Goal: Navigation & Orientation: Find specific page/section

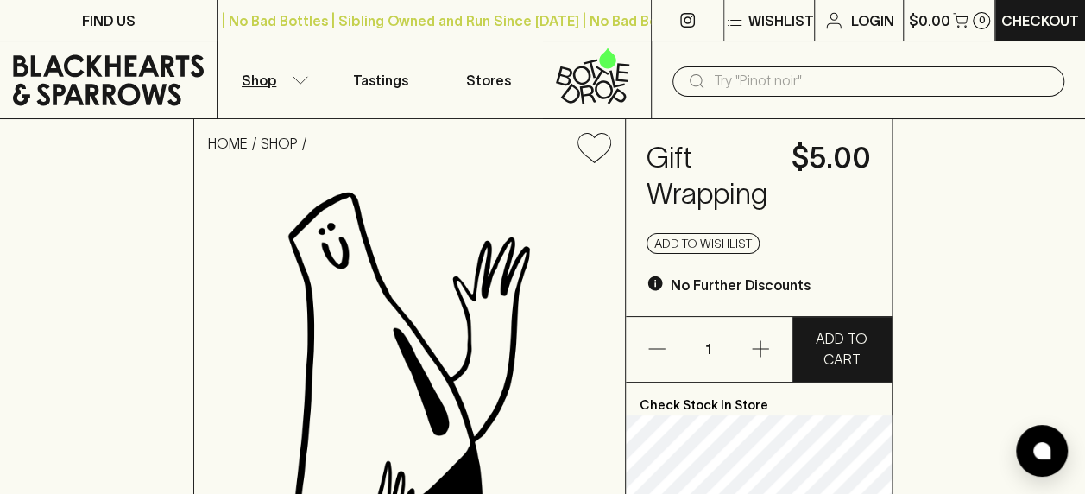
click at [299, 77] on icon "button" at bounding box center [300, 80] width 17 height 9
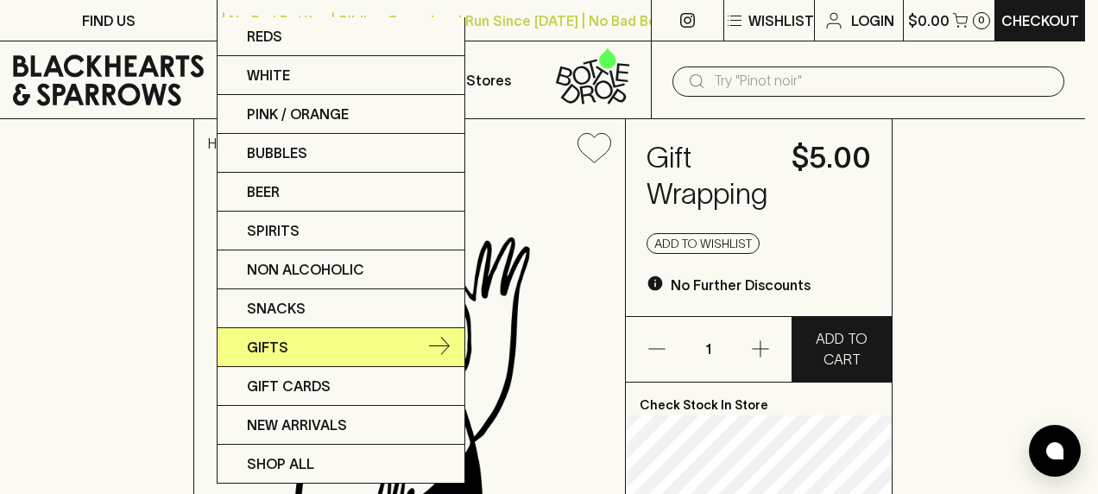
click at [343, 345] on link "Gifts" at bounding box center [340, 347] width 247 height 39
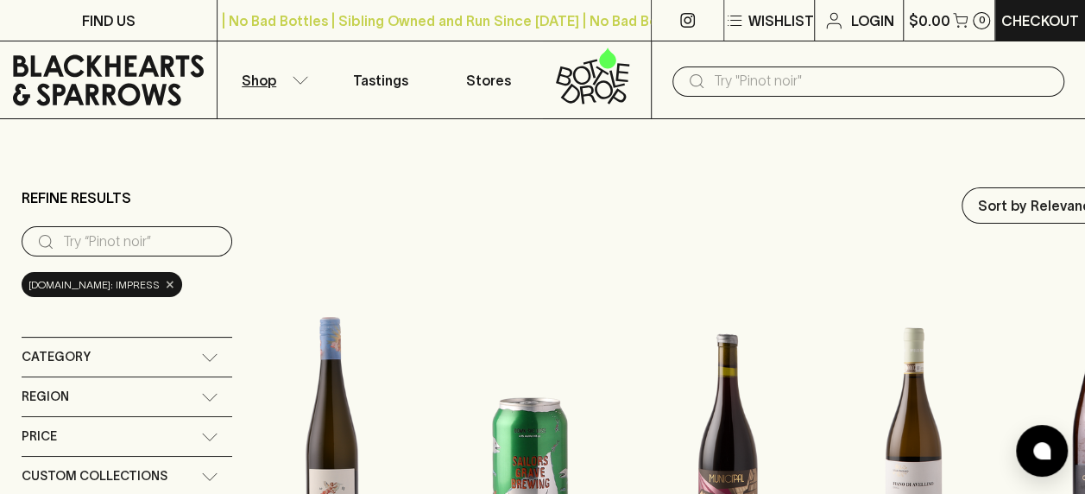
click at [175, 280] on span "×" at bounding box center [170, 284] width 10 height 18
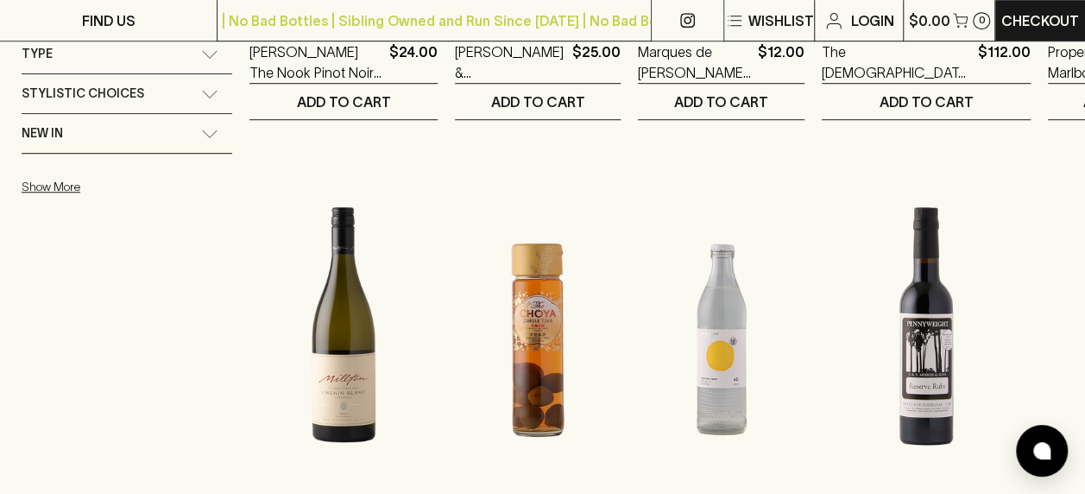
scroll to position [432, 0]
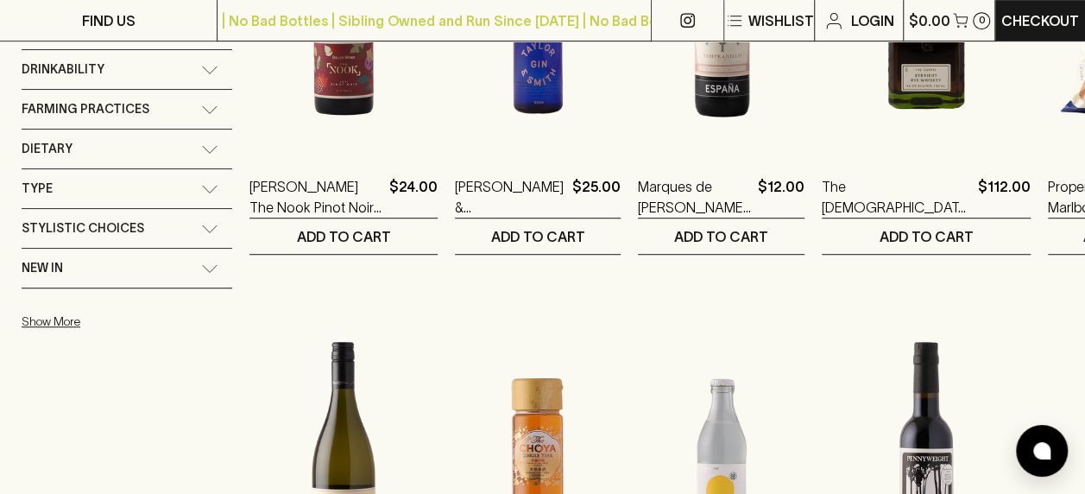
click at [190, 270] on div "New In" at bounding box center [112, 268] width 180 height 22
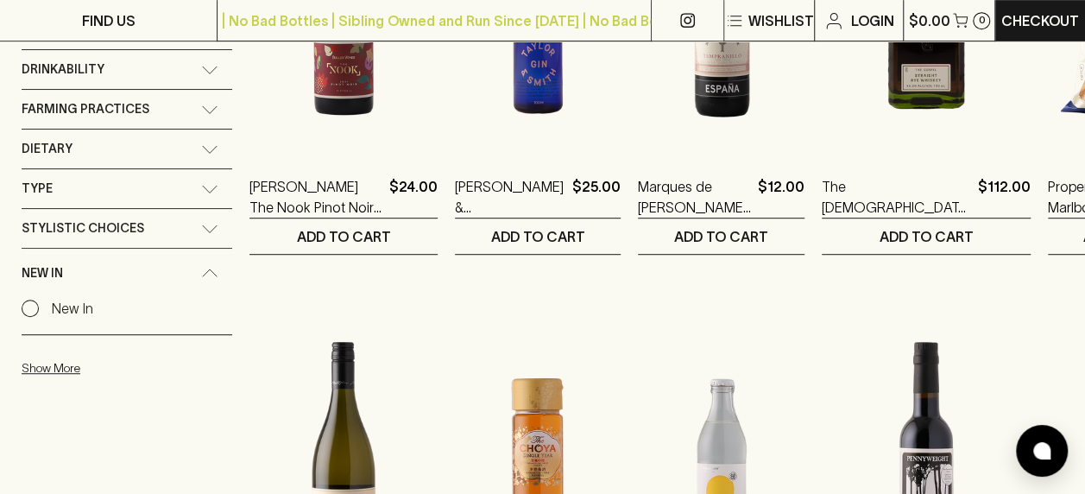
click at [190, 270] on div "New In" at bounding box center [112, 273] width 180 height 22
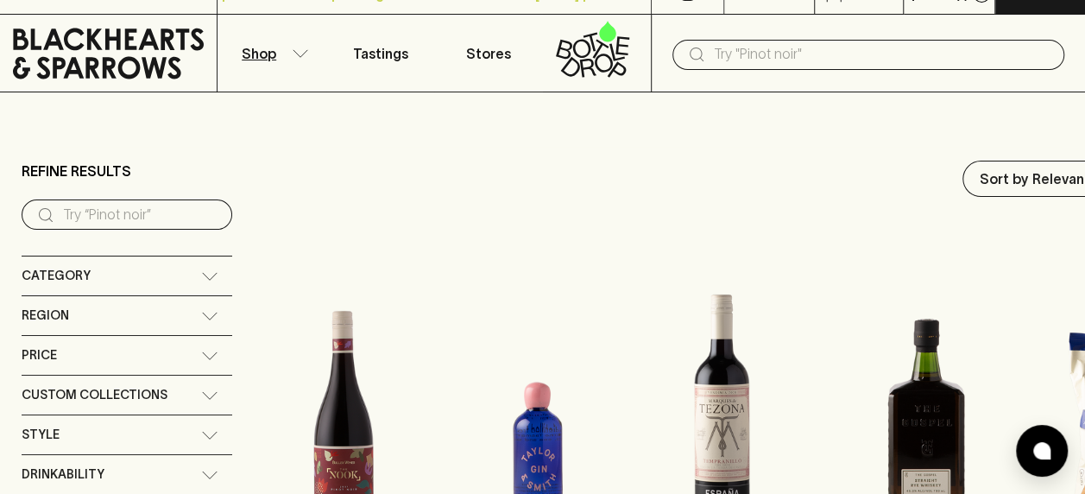
scroll to position [0, 0]
